Goal: Task Accomplishment & Management: Use online tool/utility

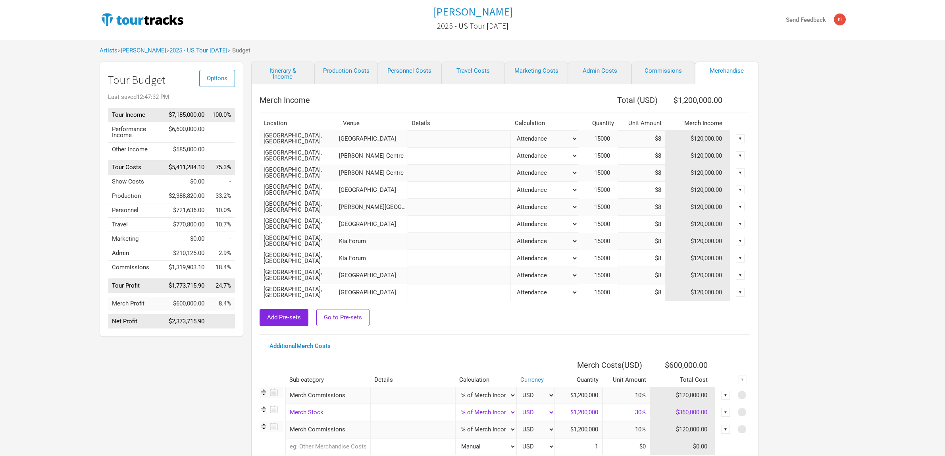
select select "% of Gross Merch"
click at [138, 52] on link "[PERSON_NAME]" at bounding box center [144, 50] width 46 height 7
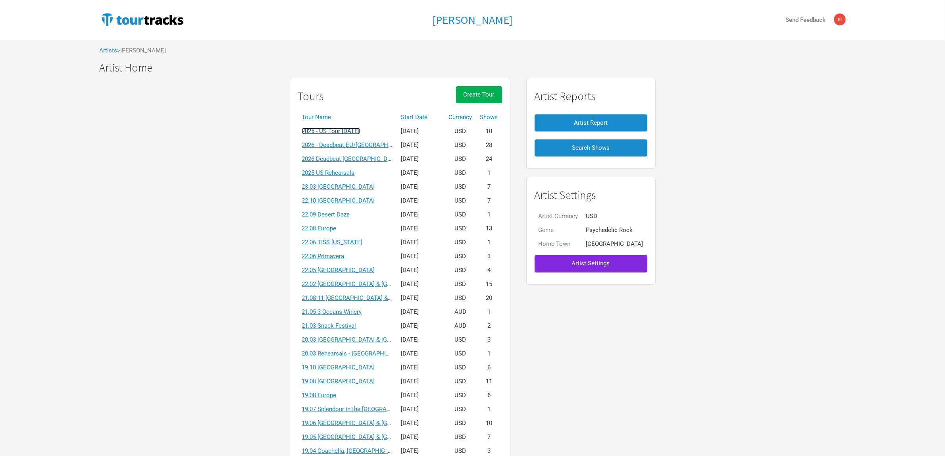
click at [360, 134] on link "2025 - US Tour [DATE]" at bounding box center [331, 130] width 58 height 7
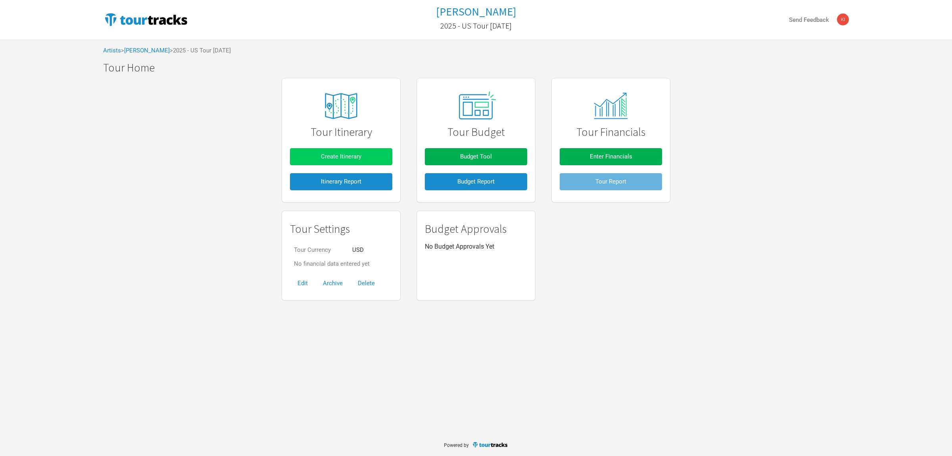
click at [340, 157] on span "Create Itinerary" at bounding box center [341, 156] width 40 height 7
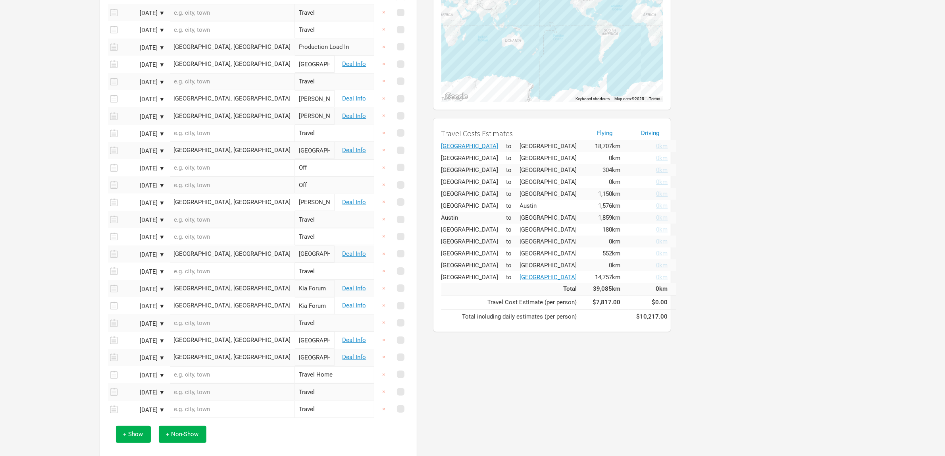
scroll to position [149, 0]
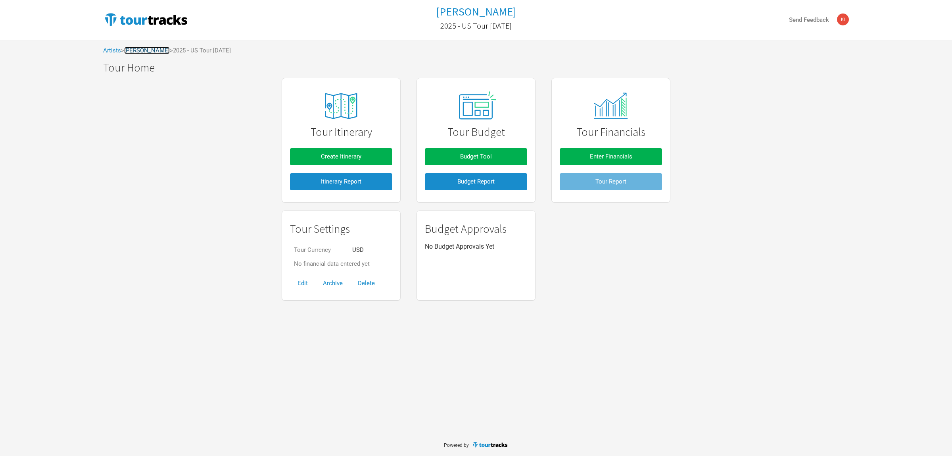
click at [149, 51] on link "[PERSON_NAME]" at bounding box center [147, 50] width 46 height 7
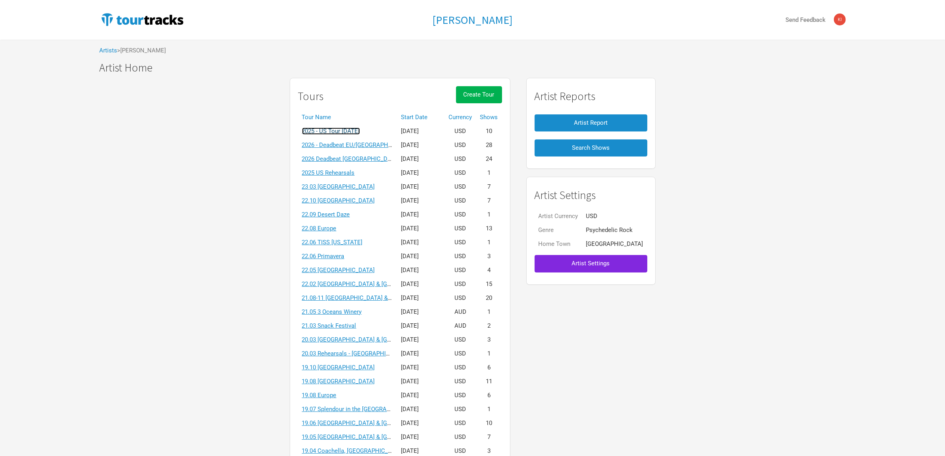
click at [360, 130] on link "2025 - US Tour [DATE]" at bounding box center [331, 130] width 58 height 7
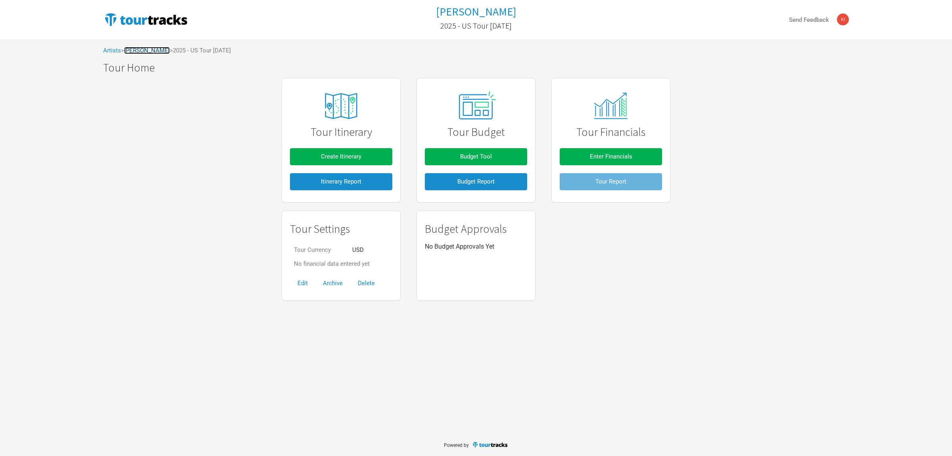
click at [132, 50] on link "[PERSON_NAME]" at bounding box center [147, 50] width 46 height 7
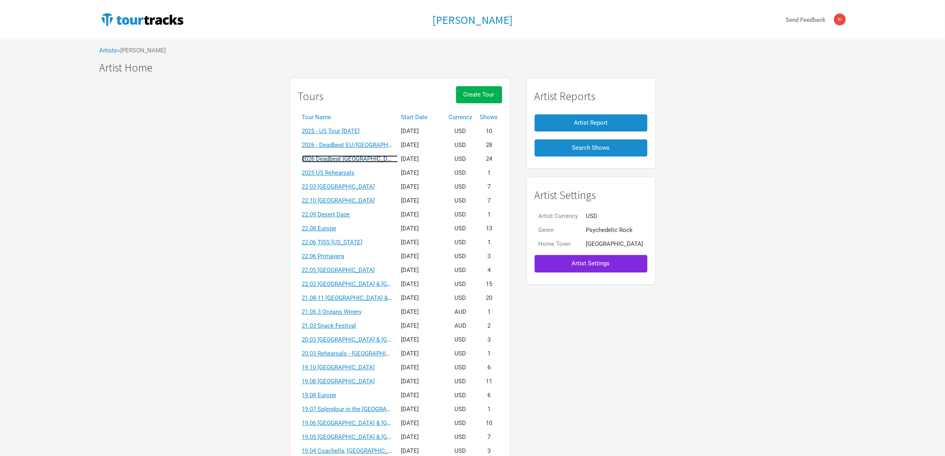
click at [365, 162] on link "2026 Deadbeat [GEOGRAPHIC_DATA] & [GEOGRAPHIC_DATA] Summer" at bounding box center [395, 158] width 186 height 7
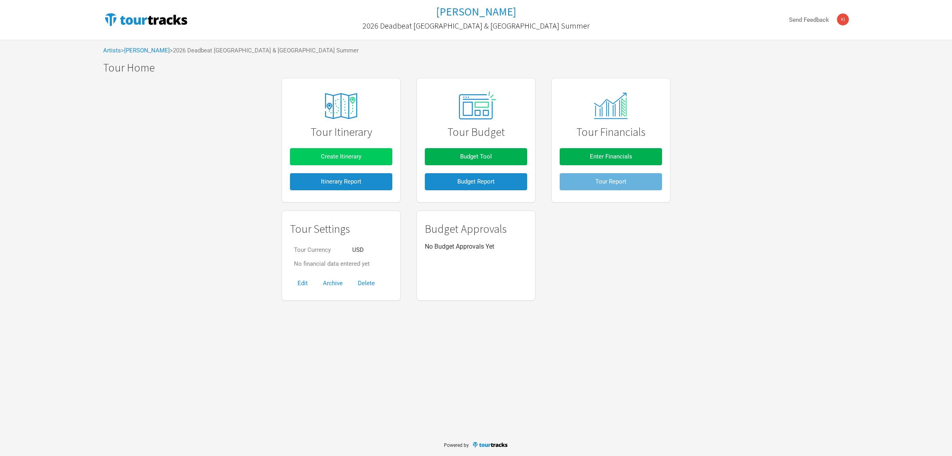
click at [373, 152] on button "Create Itinerary" at bounding box center [341, 156] width 102 height 17
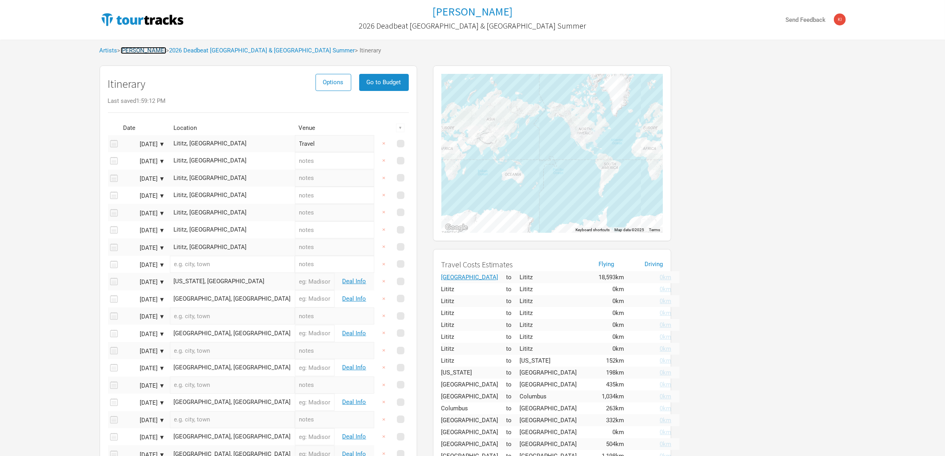
click at [151, 48] on link "[PERSON_NAME]" at bounding box center [144, 50] width 46 height 7
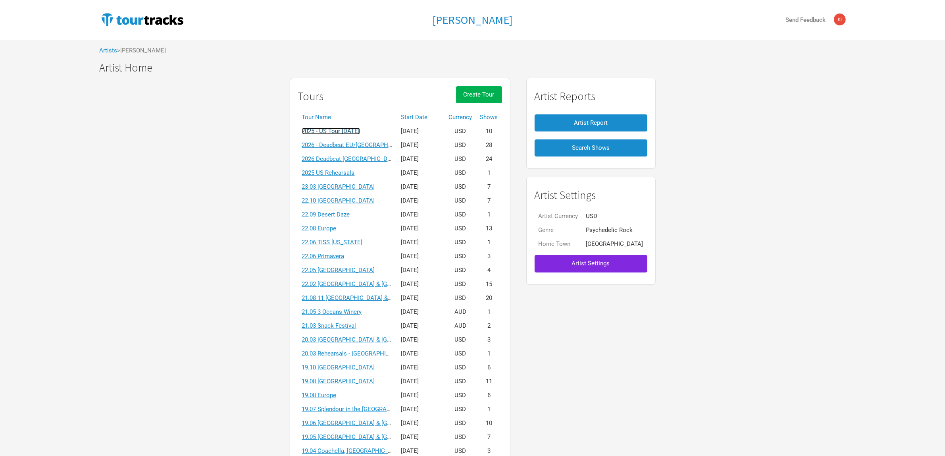
click at [360, 130] on link "2025 - US Tour [DATE]" at bounding box center [331, 130] width 58 height 7
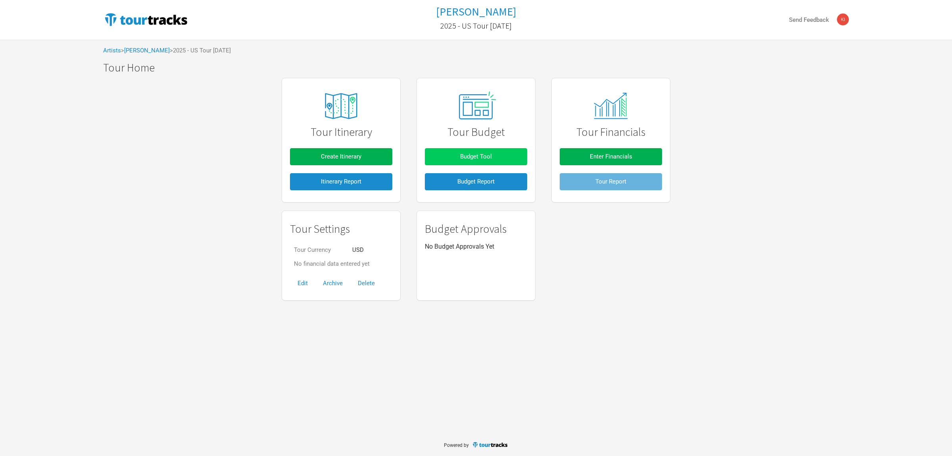
click at [458, 156] on button "Budget Tool" at bounding box center [476, 156] width 102 height 17
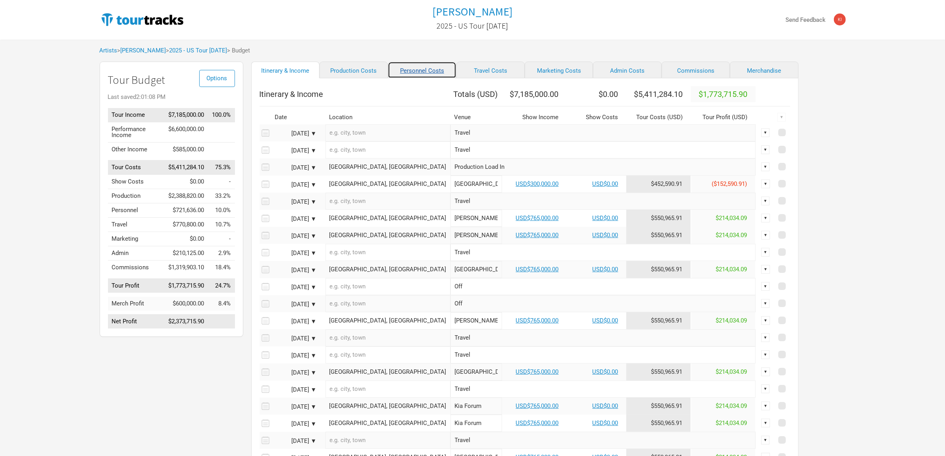
click at [408, 68] on link "Personnel Costs" at bounding box center [422, 70] width 68 height 17
select select "Total Days"
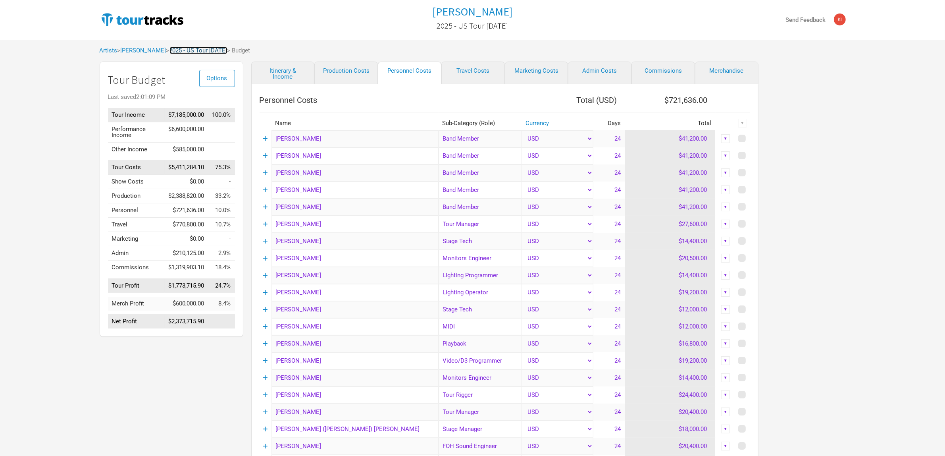
click at [179, 52] on link "2025 - US Tour [DATE]" at bounding box center [198, 50] width 58 height 7
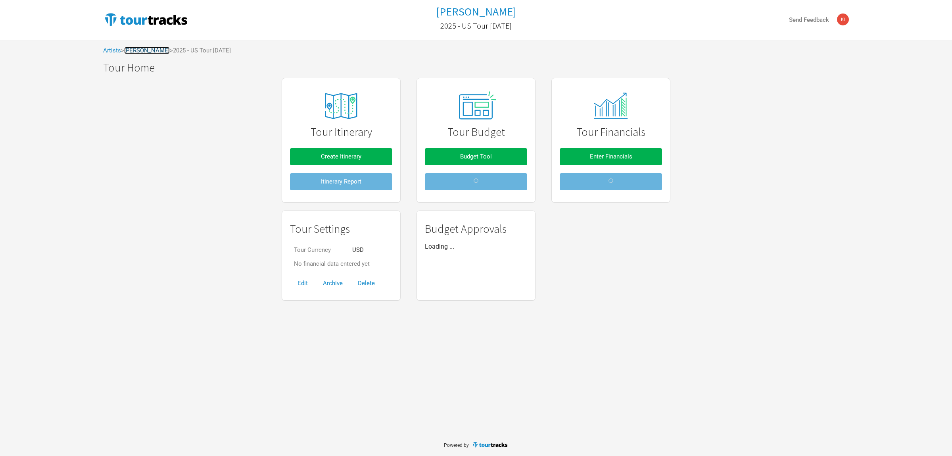
click at [137, 47] on link "[PERSON_NAME]" at bounding box center [147, 50] width 46 height 7
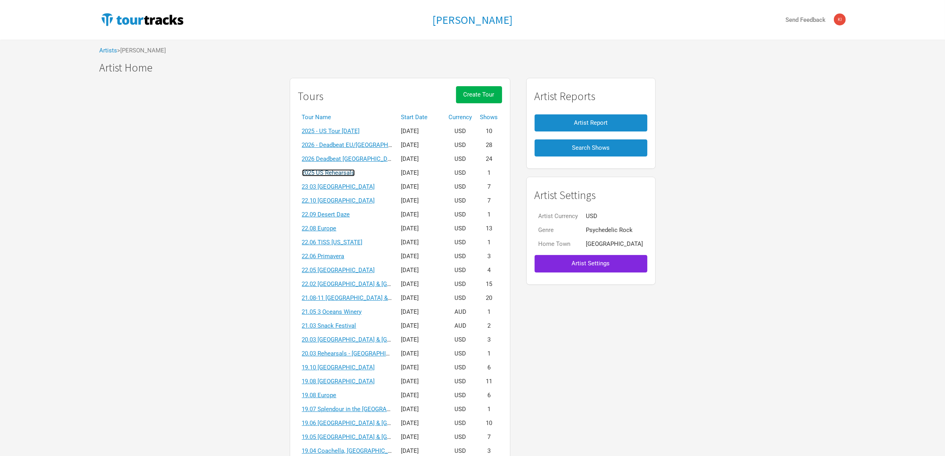
click at [354, 173] on link "2025 US Rehearsals" at bounding box center [328, 172] width 53 height 7
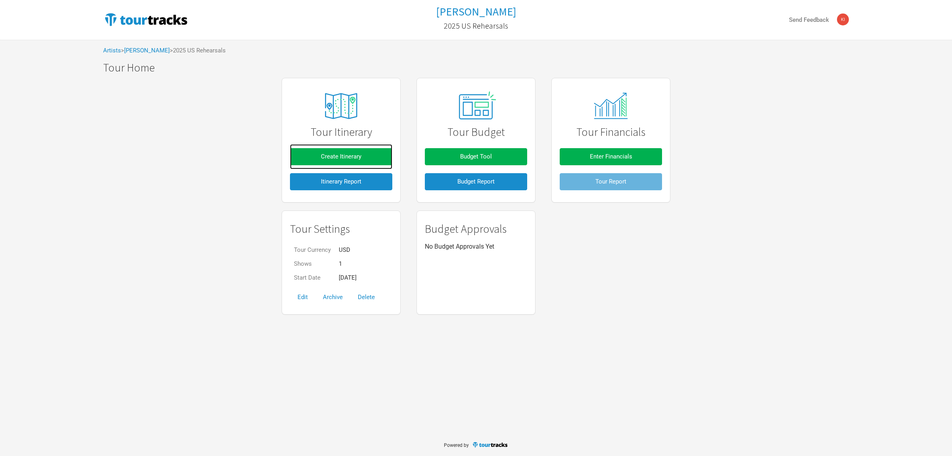
click at [364, 147] on link "Create Itinerary" at bounding box center [341, 156] width 102 height 25
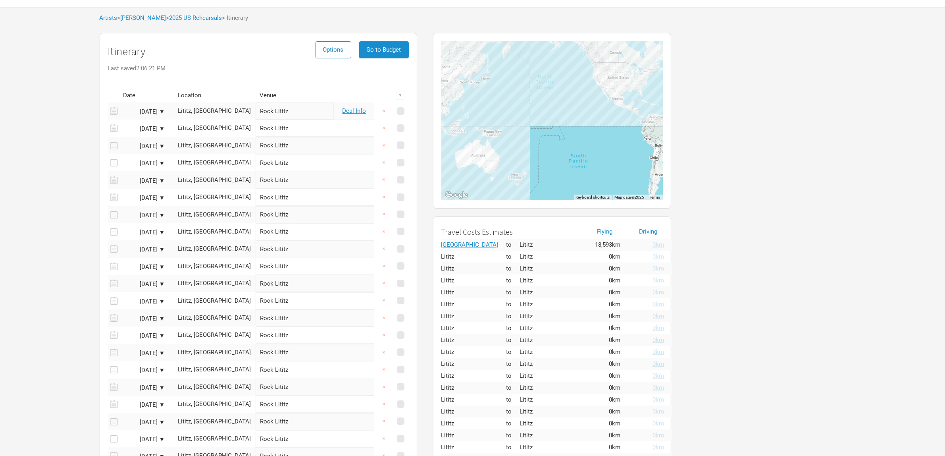
scroll to position [50, 0]
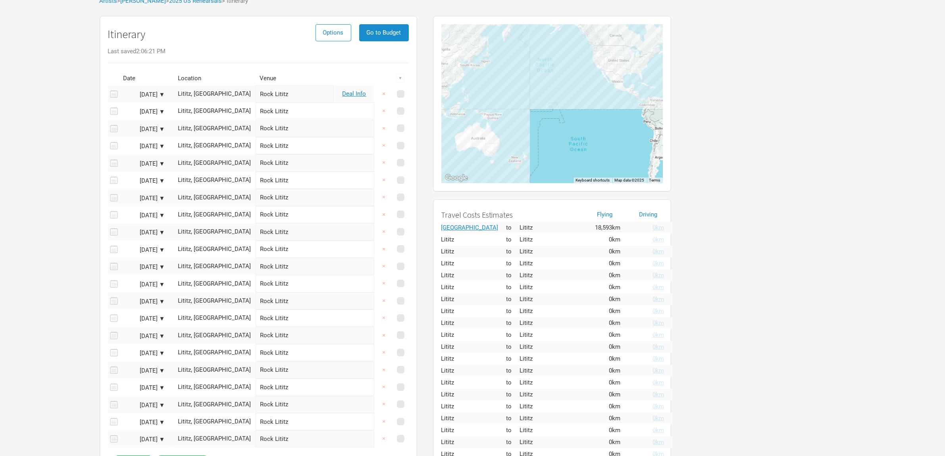
click at [73, 115] on div "Tame Impala 2025 US Rehearsals Send Feedback Artists > [GEOGRAPHIC_DATA] > 2025…" at bounding box center [472, 243] width 945 height 586
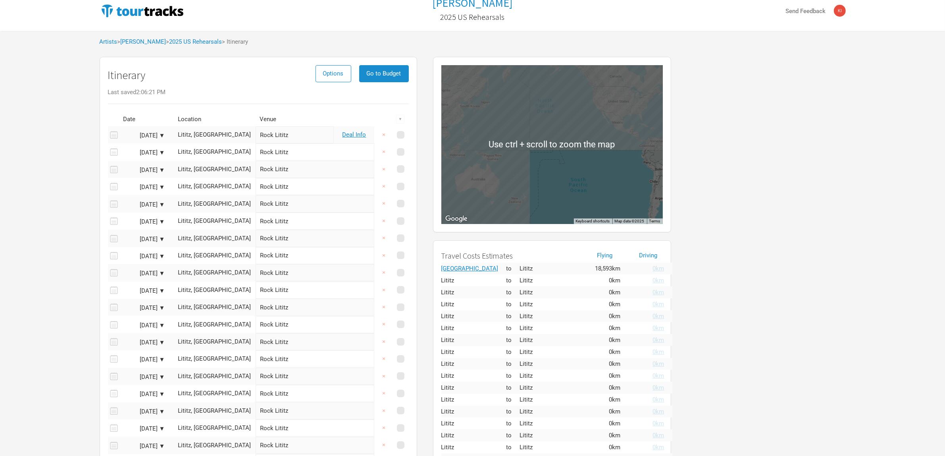
scroll to position [0, 0]
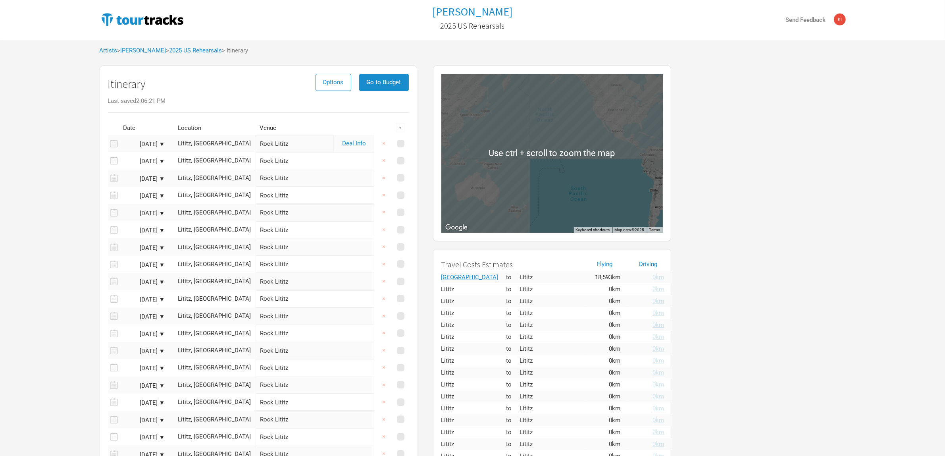
drag, startPoint x: 49, startPoint y: 134, endPoint x: 309, endPoint y: 146, distance: 260.2
click at [53, 134] on div "Tame Impala 2025 US Rehearsals Send Feedback Artists > [GEOGRAPHIC_DATA] > 2025…" at bounding box center [472, 293] width 945 height 586
